Goal: Check status: Check status

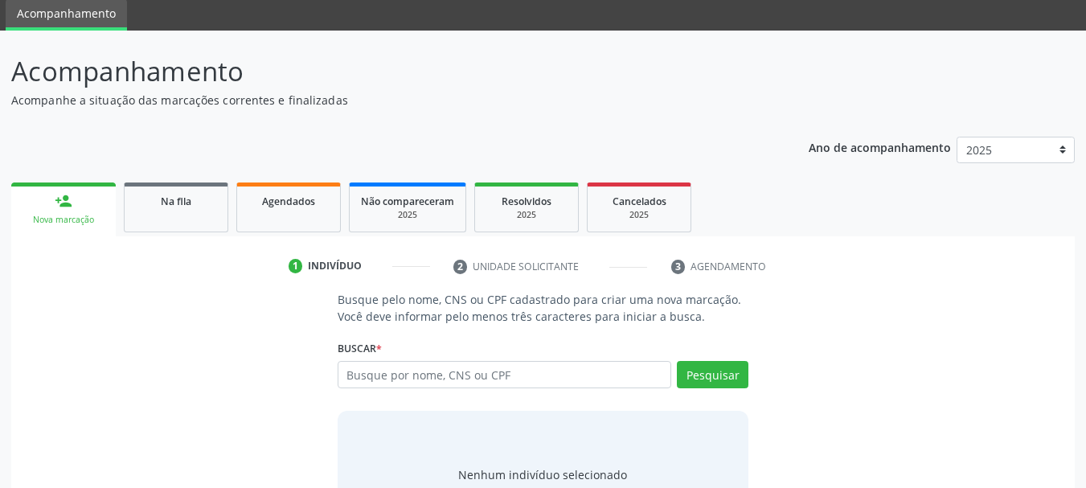
scroll to position [132, 0]
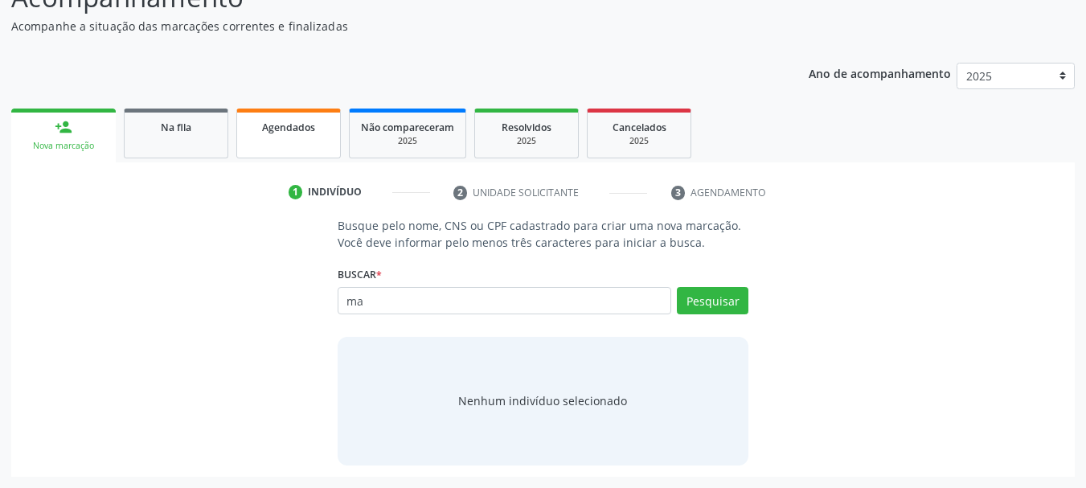
type input "ma"
click at [268, 147] on link "Agendados" at bounding box center [288, 133] width 104 height 50
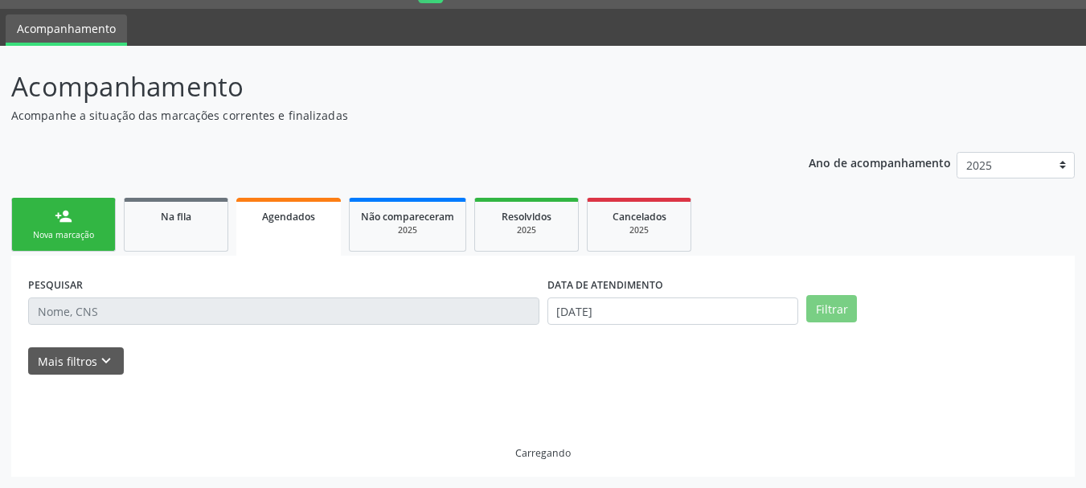
scroll to position [8, 0]
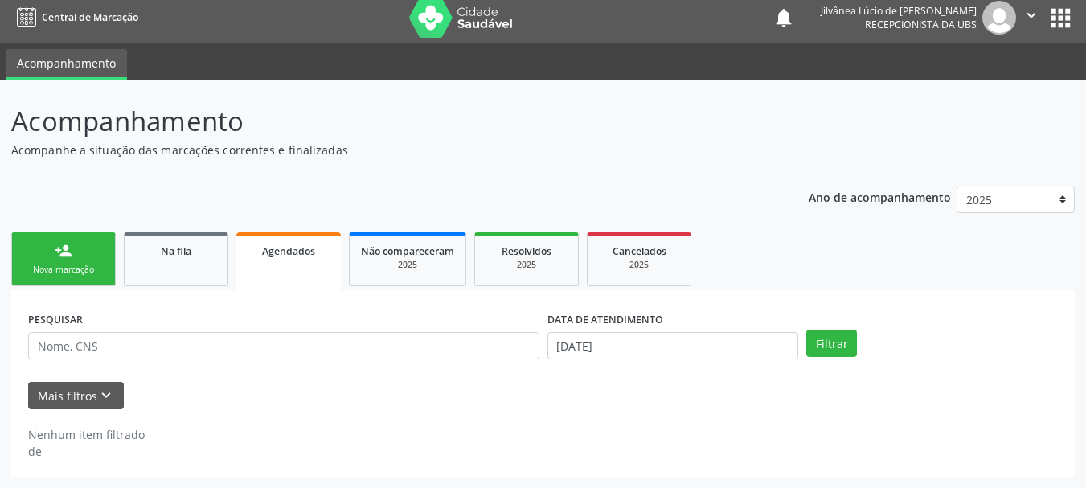
click at [305, 331] on div "PESQUISAR" at bounding box center [283, 338] width 519 height 63
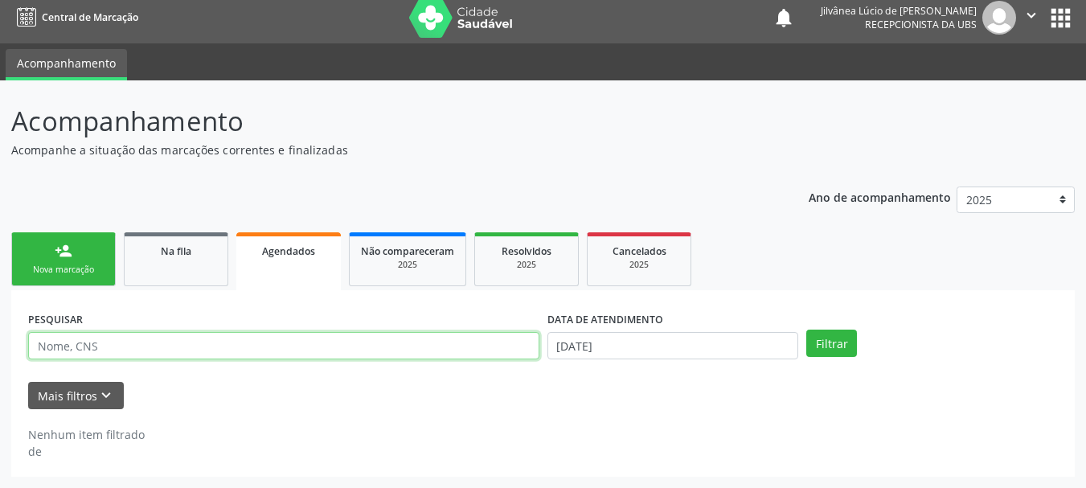
click at [325, 341] on input "text" at bounding box center [283, 345] width 511 height 27
paste input "[PERSON_NAME]"
type input "[PERSON_NAME]"
click at [806, 329] on button "Filtrar" at bounding box center [831, 342] width 51 height 27
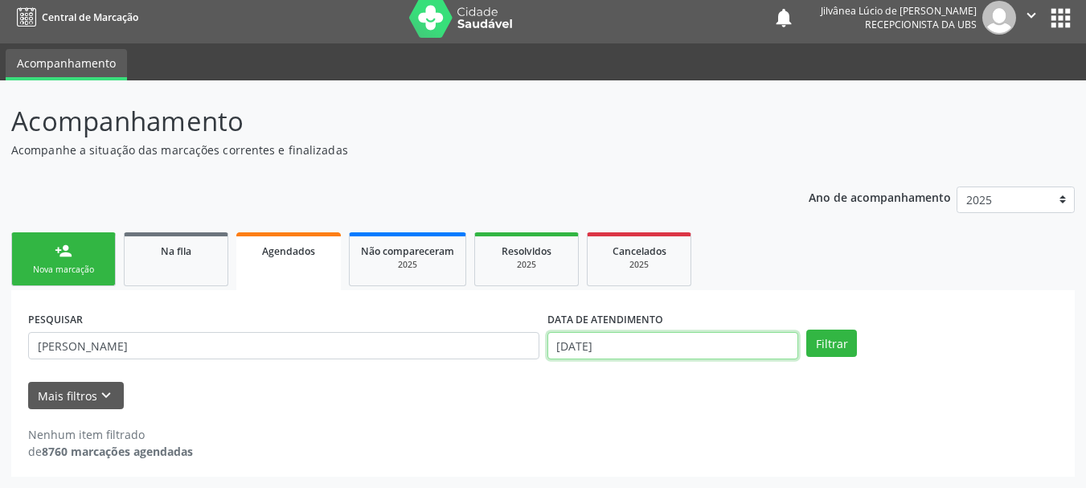
click at [677, 337] on input "[DATE]" at bounding box center [673, 345] width 252 height 27
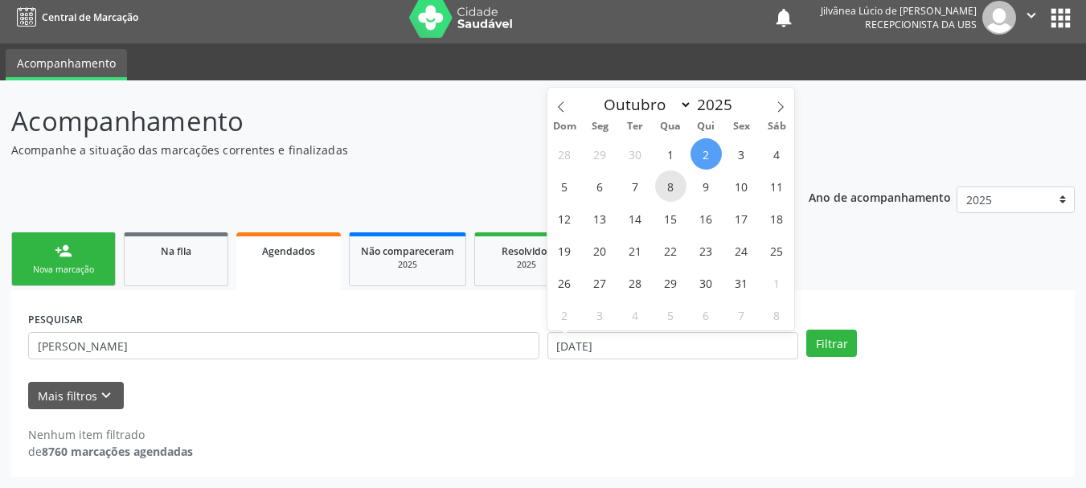
click at [666, 185] on span "8" at bounding box center [670, 185] width 31 height 31
type input "08/10/2025"
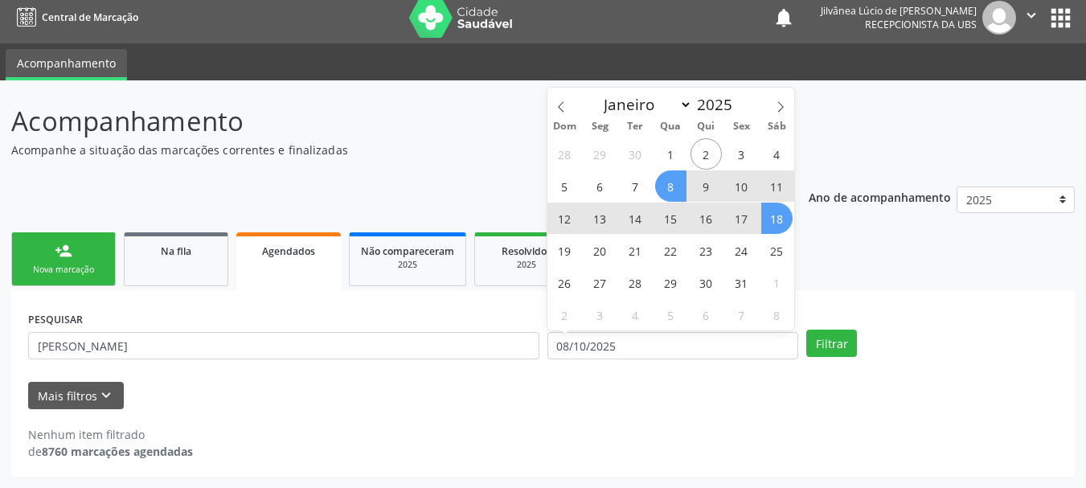
click at [844, 298] on div "PESQUISAR [PERSON_NAME] DATA DE ATENDIMENTO [DATE] Filtrar UNIDADE EXECUTANTE S…" at bounding box center [542, 383] width 1063 height 186
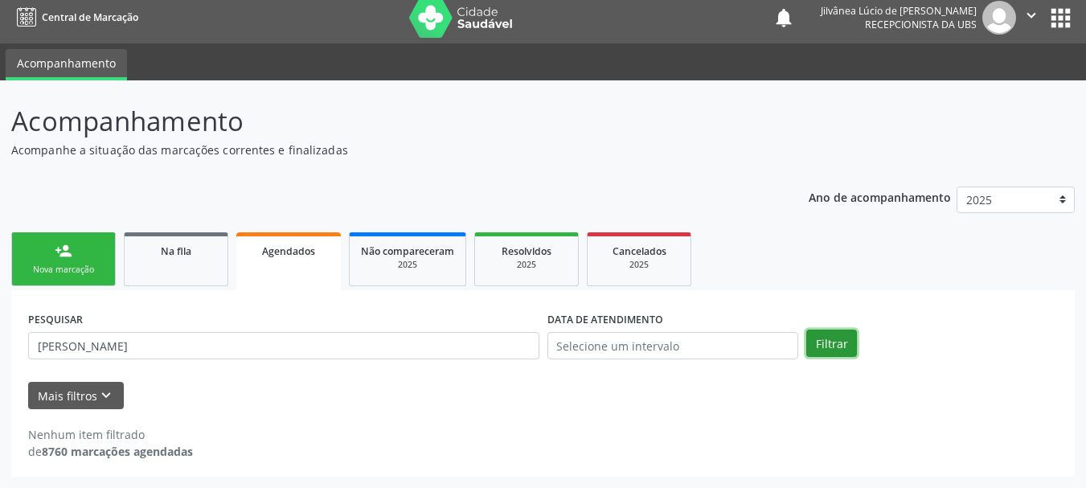
click at [848, 339] on button "Filtrar" at bounding box center [831, 342] width 51 height 27
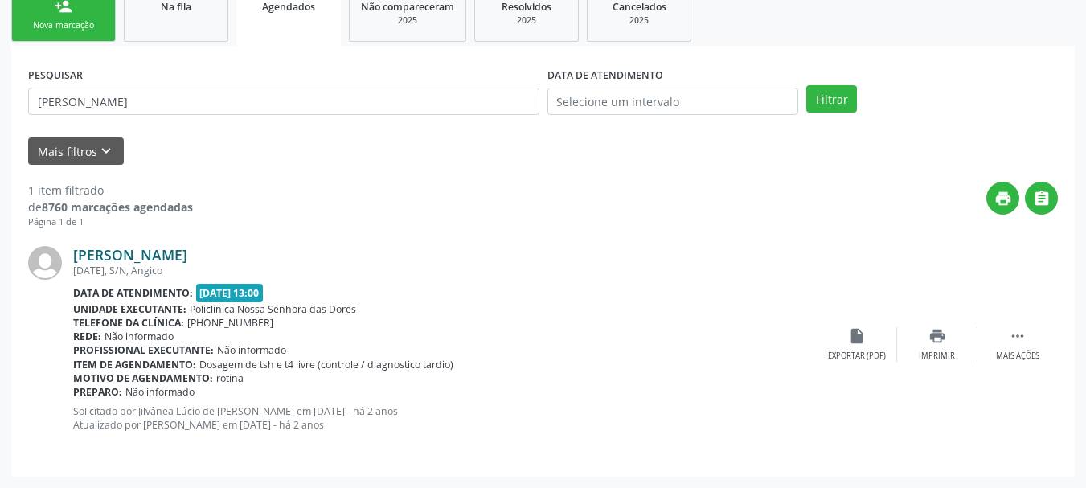
click at [144, 249] on link "[PERSON_NAME]" at bounding box center [130, 255] width 114 height 18
